Goal: Task Accomplishment & Management: Use online tool/utility

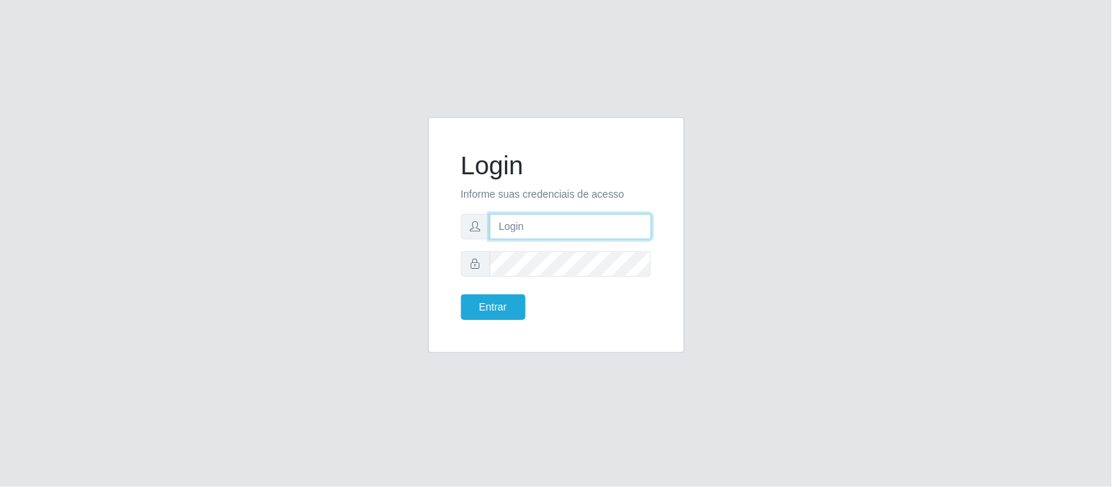
click at [544, 222] on input "text" at bounding box center [571, 227] width 162 height 26
type input "[PERSON_NAME][EMAIL_ADDRESS][PERSON_NAME][DOMAIN_NAME]"
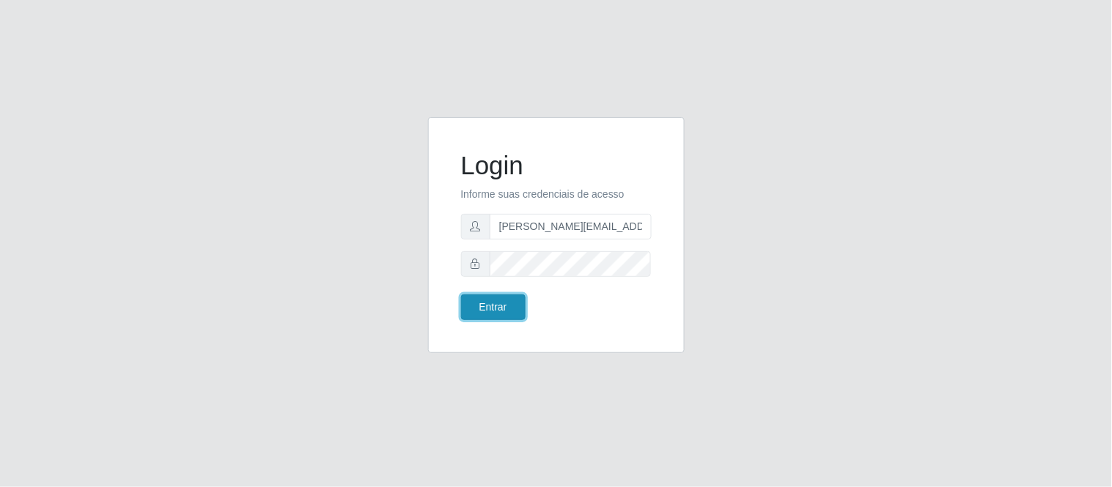
click at [504, 306] on button "Entrar" at bounding box center [493, 308] width 65 height 26
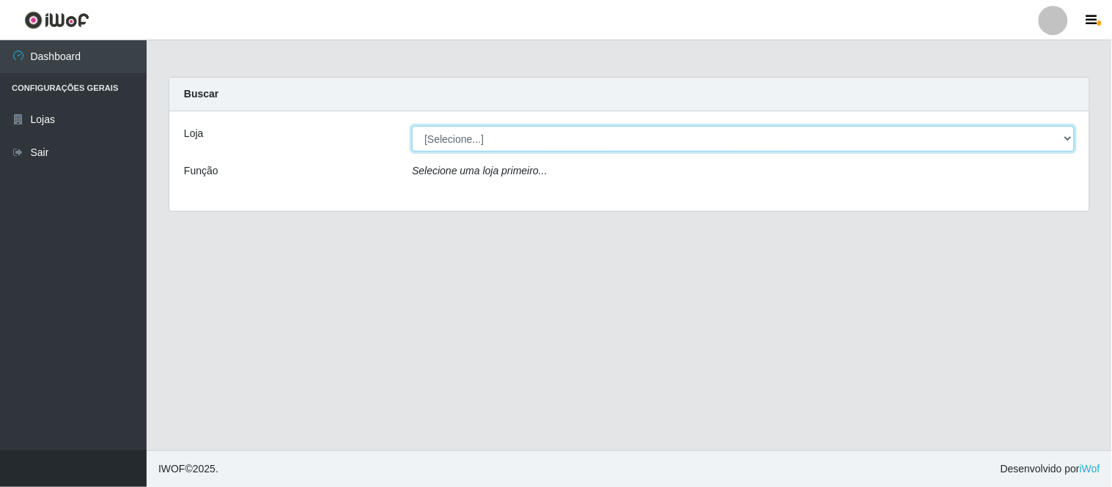
click at [1064, 139] on select "[Selecione...] Queiroz Atacadão - Coophab" at bounding box center [743, 139] width 663 height 26
select select "463"
click at [412, 126] on select "[Selecione...] Queiroz Atacadão - Coophab" at bounding box center [743, 139] width 663 height 26
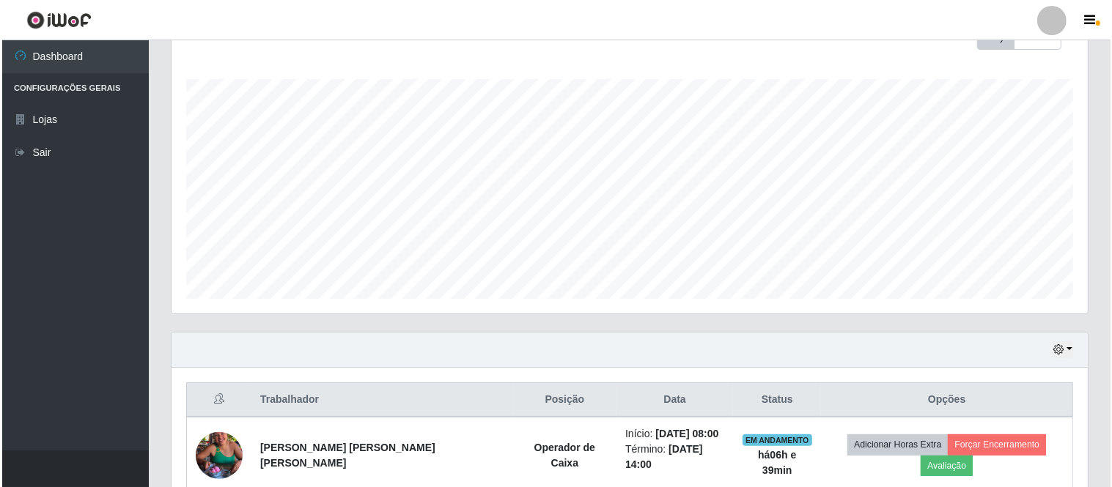
scroll to position [290, 0]
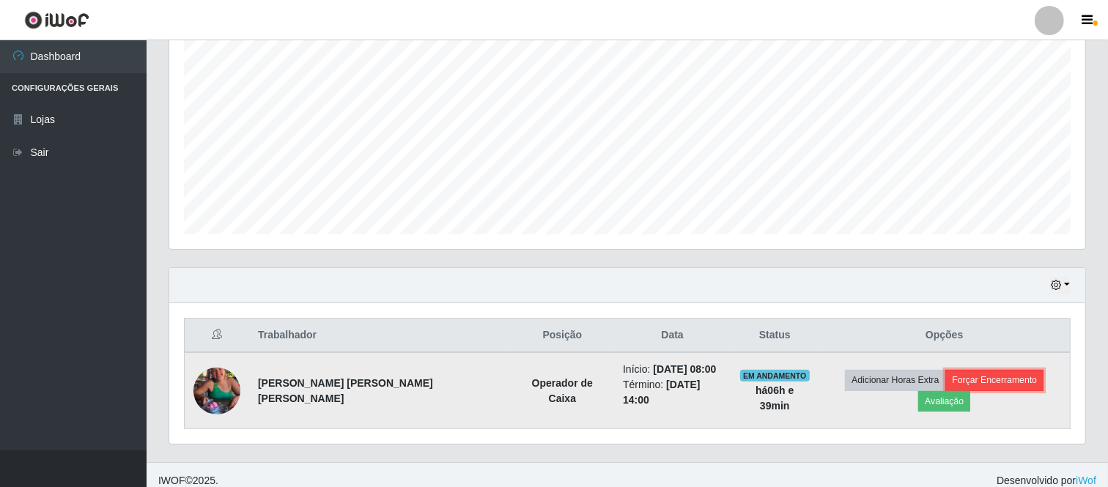
click at [957, 384] on button "Forçar Encerramento" at bounding box center [995, 380] width 98 height 21
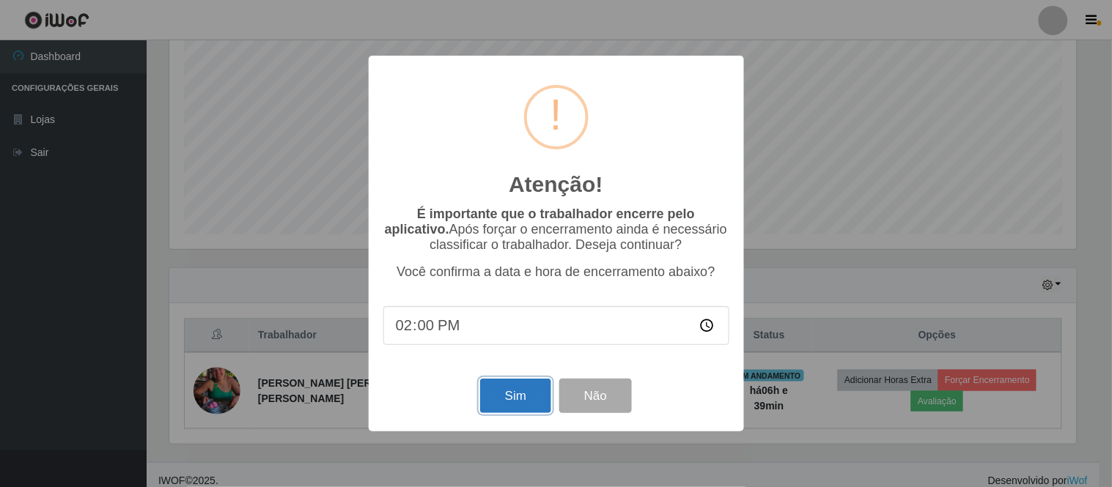
click at [508, 394] on button "Sim" at bounding box center [515, 396] width 71 height 34
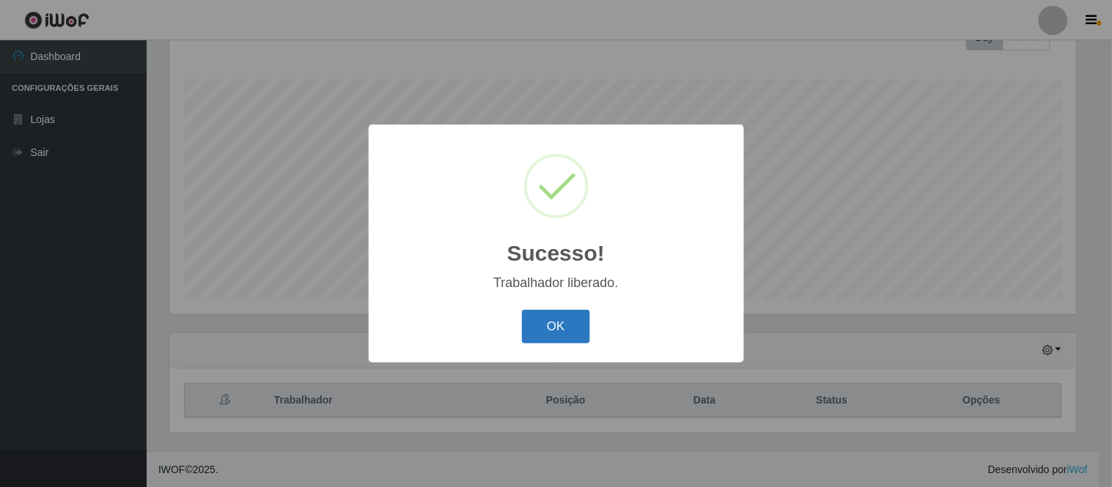
click at [552, 321] on button "OK" at bounding box center [556, 327] width 68 height 34
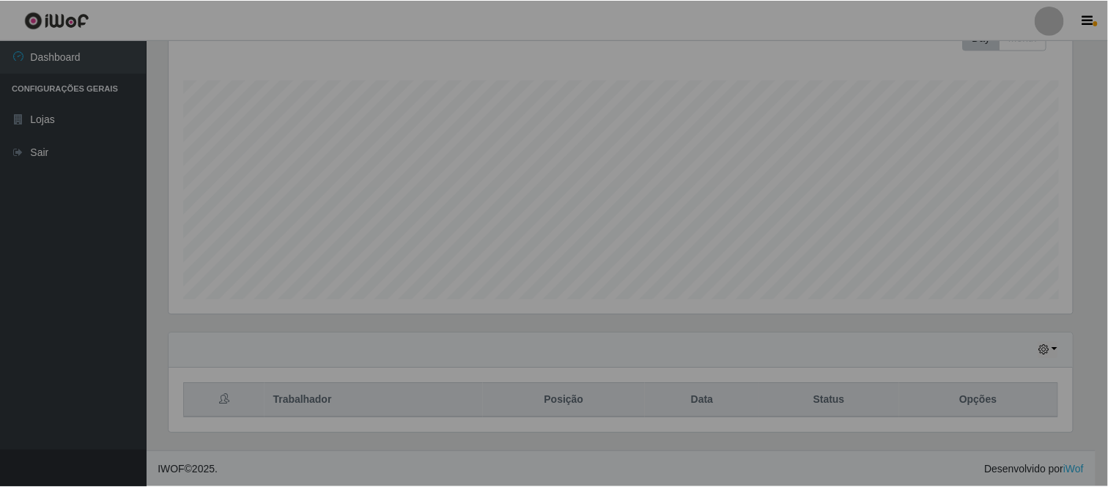
scroll to position [303, 916]
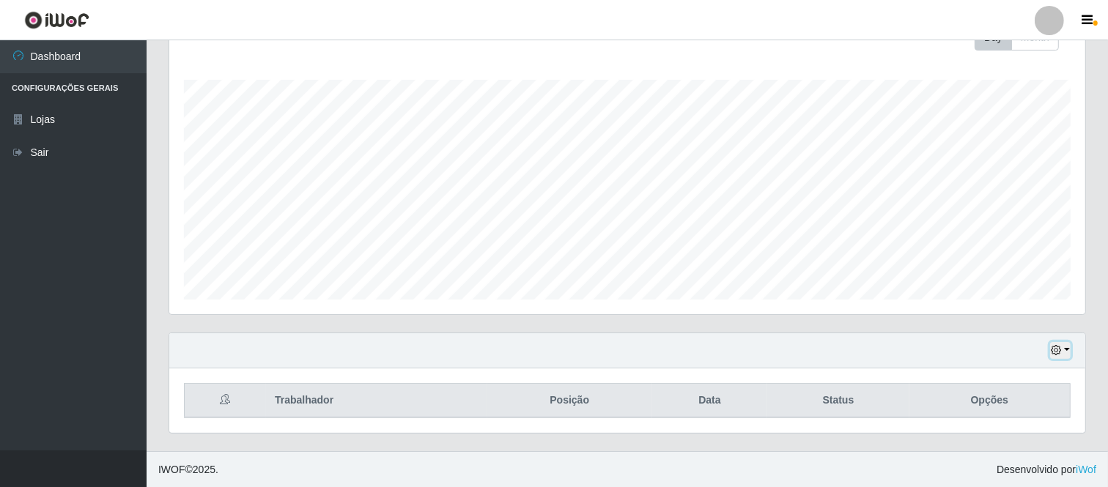
click at [1054, 349] on icon "button" at bounding box center [1056, 350] width 10 height 10
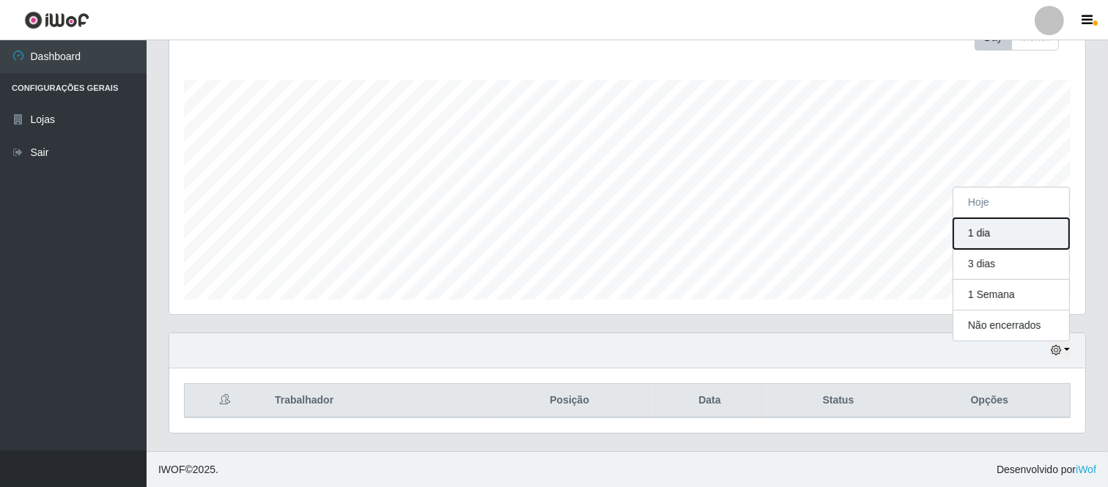
click at [980, 238] on button "1 dia" at bounding box center [1012, 233] width 116 height 31
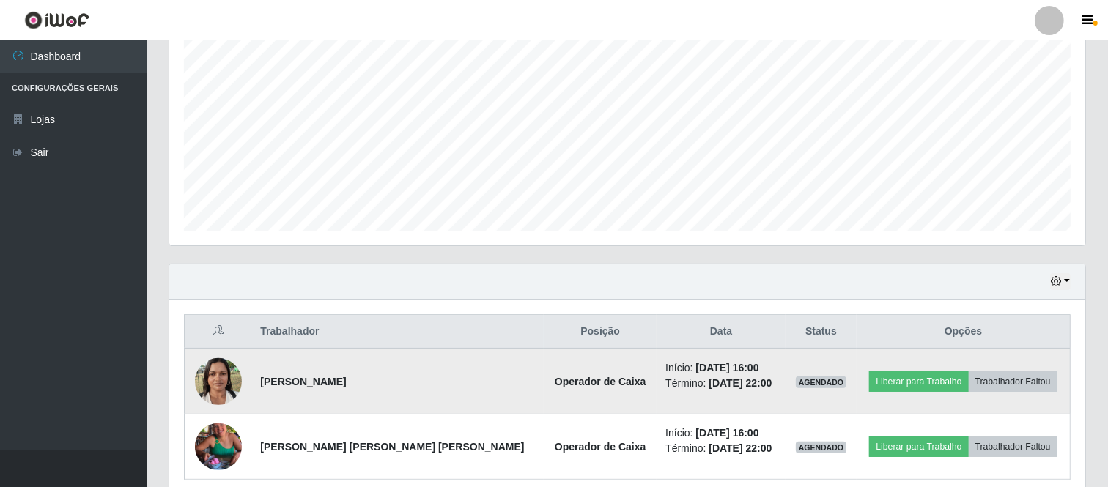
scroll to position [356, 0]
